Goal: Information Seeking & Learning: Check status

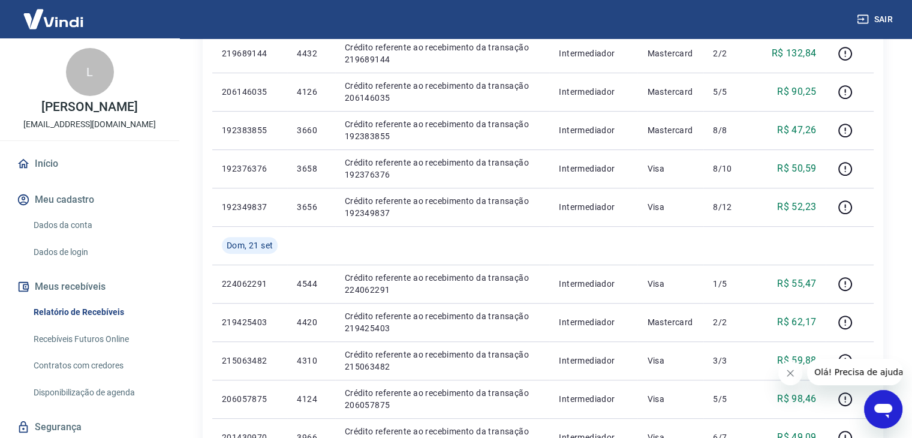
scroll to position [887, 0]
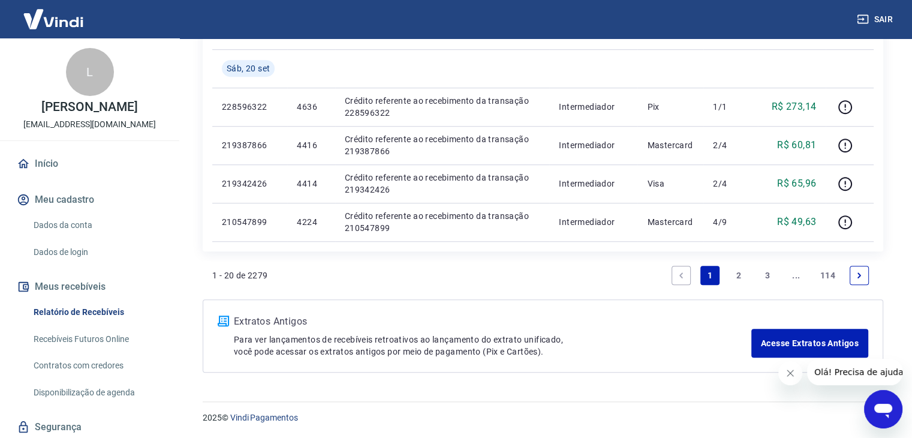
click at [735, 273] on link "2" at bounding box center [738, 275] width 19 height 19
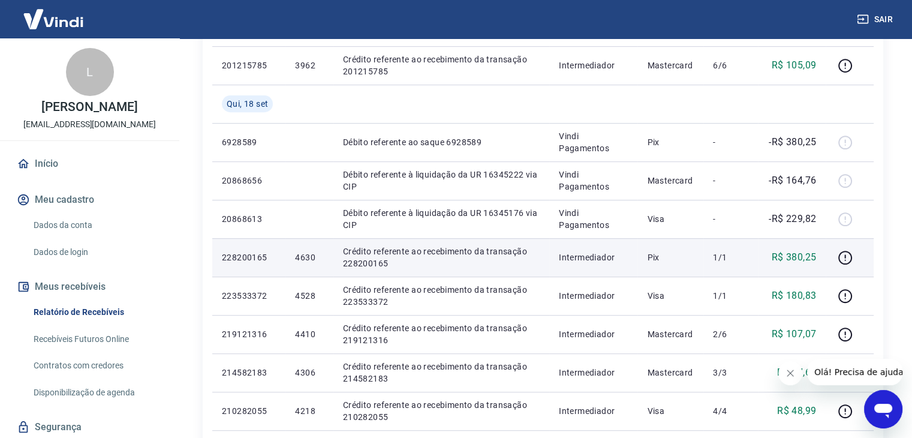
scroll to position [587, 0]
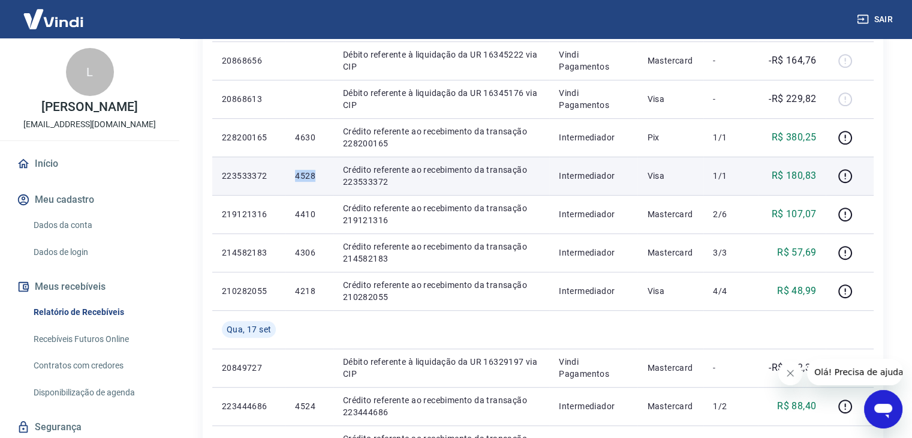
drag, startPoint x: 291, startPoint y: 178, endPoint x: 326, endPoint y: 176, distance: 35.4
click at [327, 178] on td "4528" at bounding box center [308, 175] width 47 height 38
copy p "4528"
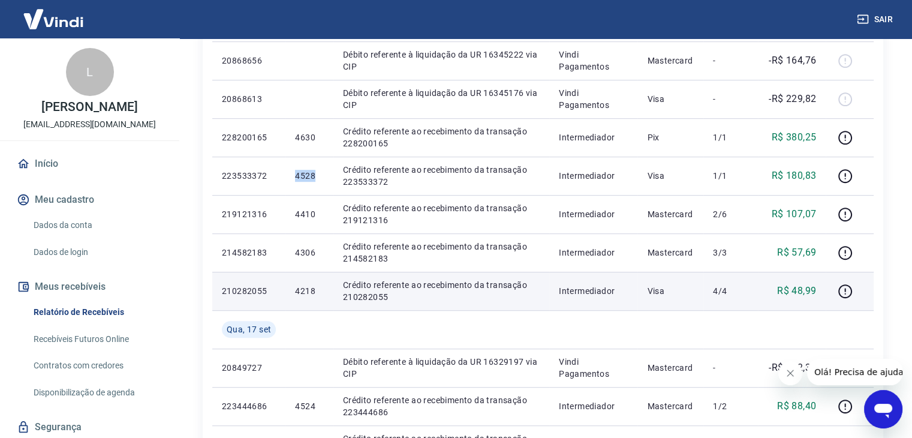
click at [316, 290] on p "4218" at bounding box center [309, 291] width 28 height 12
copy p "4218"
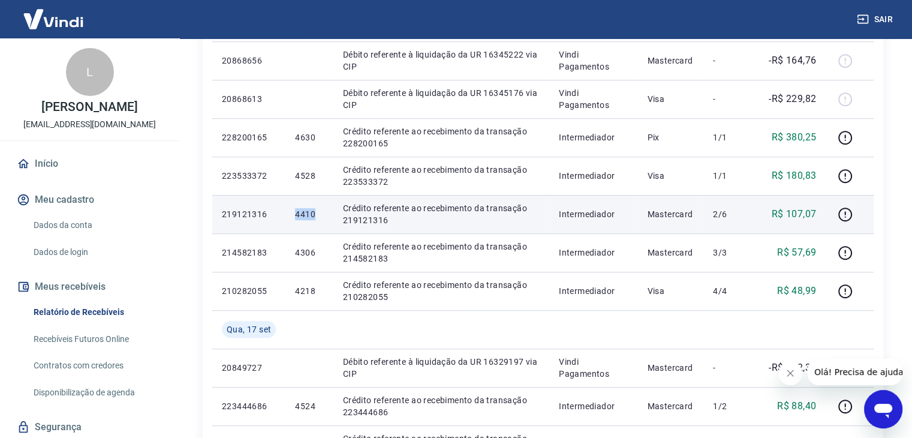
drag, startPoint x: 293, startPoint y: 216, endPoint x: 316, endPoint y: 215, distance: 24.0
click at [316, 216] on td "4410" at bounding box center [308, 214] width 47 height 38
copy p "4410"
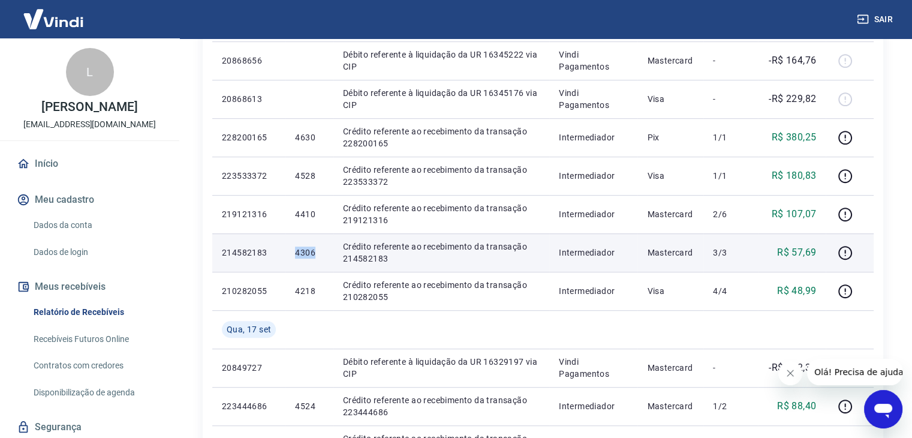
drag, startPoint x: 293, startPoint y: 250, endPoint x: 318, endPoint y: 252, distance: 25.3
click at [318, 254] on td "4306" at bounding box center [308, 252] width 47 height 38
copy p "4306"
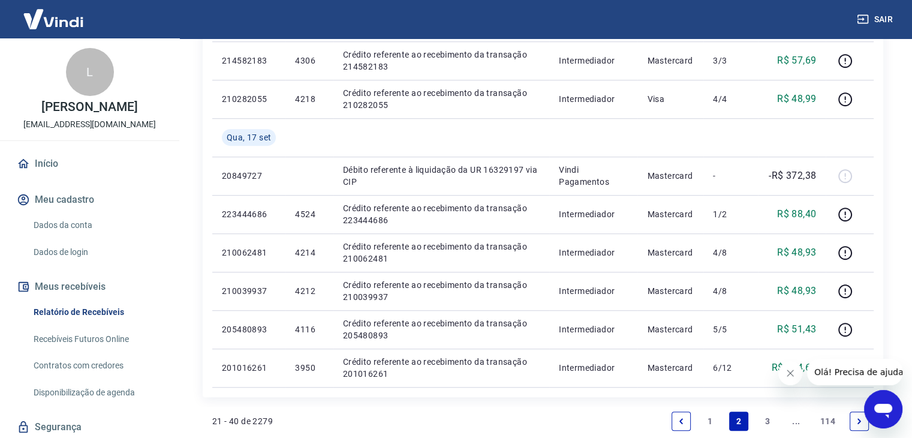
scroll to position [925, 0]
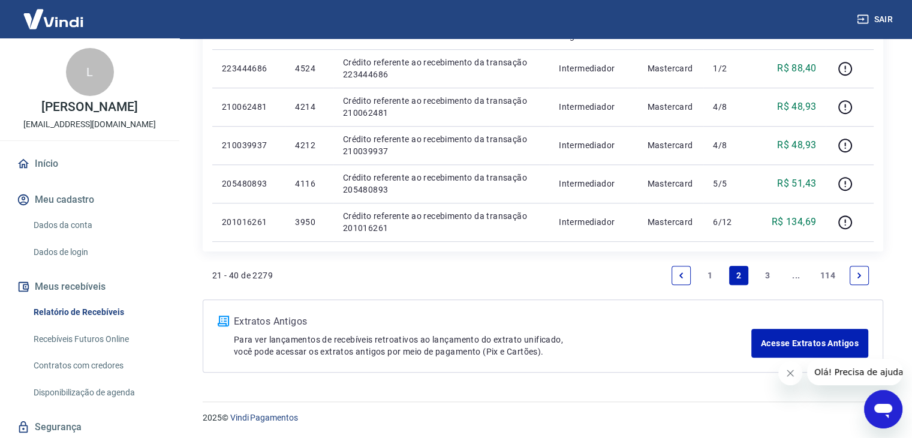
click at [707, 276] on link "1" at bounding box center [709, 275] width 19 height 19
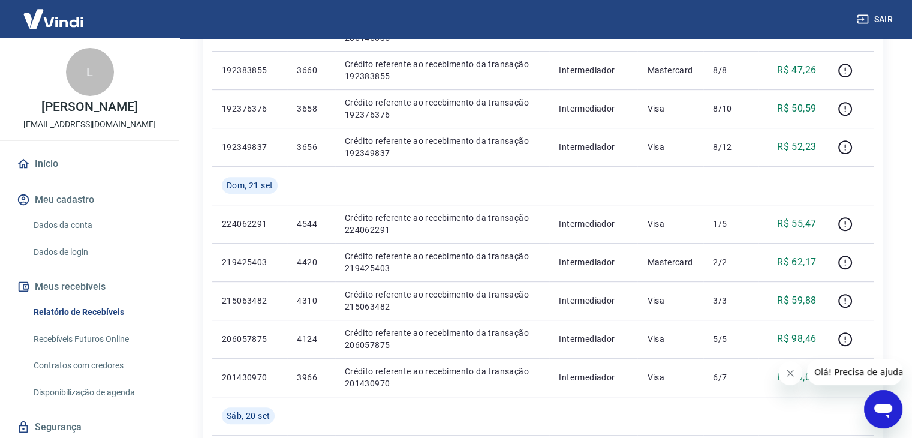
scroll to position [887, 0]
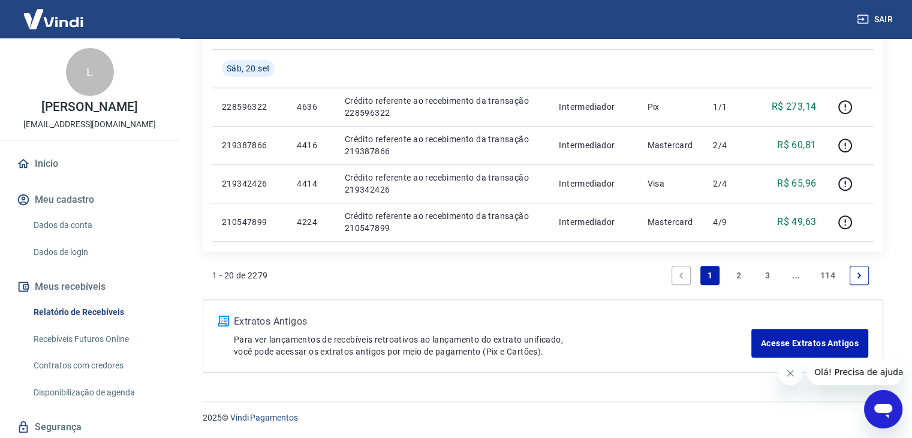
click at [734, 275] on link "2" at bounding box center [738, 275] width 19 height 19
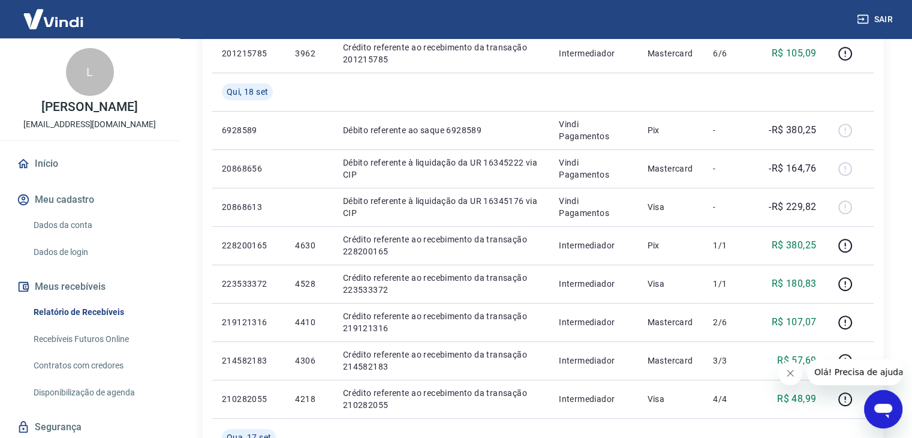
scroll to position [925, 0]
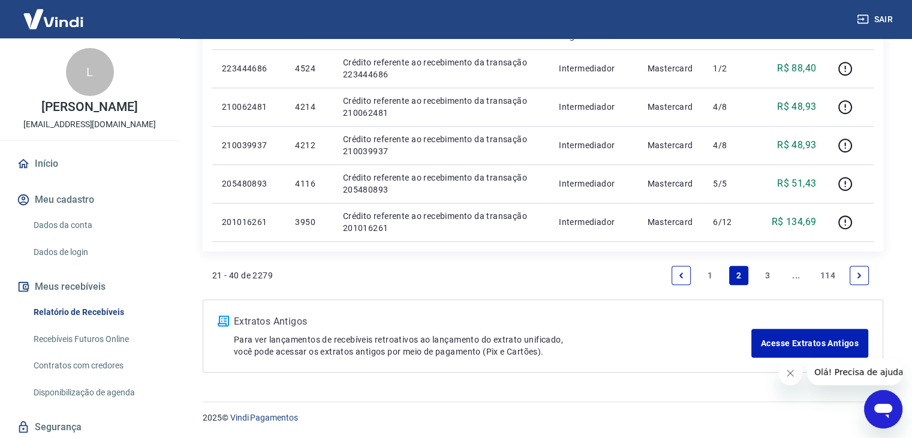
click at [765, 276] on link "3" at bounding box center [767, 275] width 19 height 19
